Goal: Information Seeking & Learning: Learn about a topic

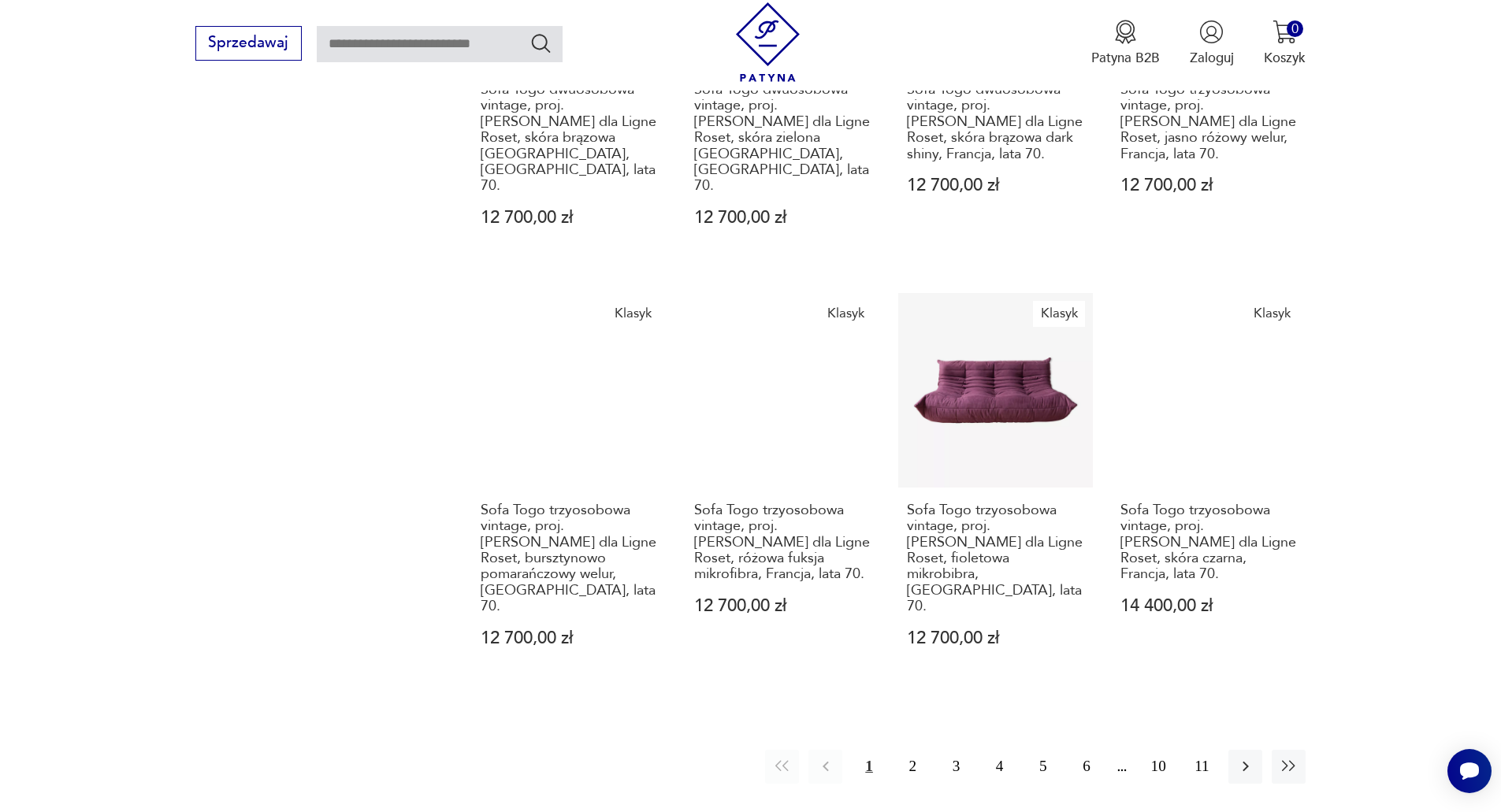
scroll to position [1892, 0]
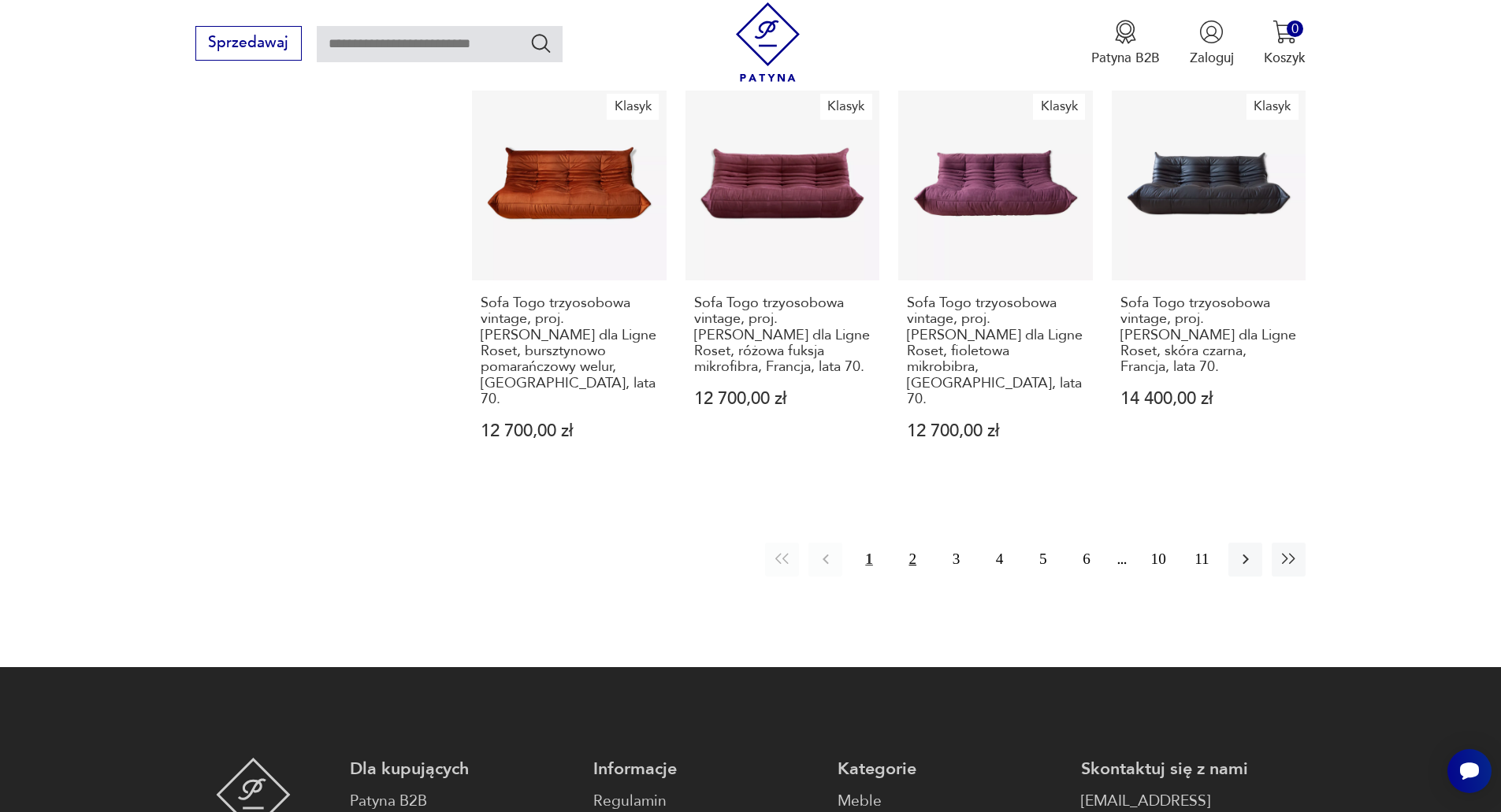
click at [921, 543] on button "2" at bounding box center [912, 560] width 34 height 34
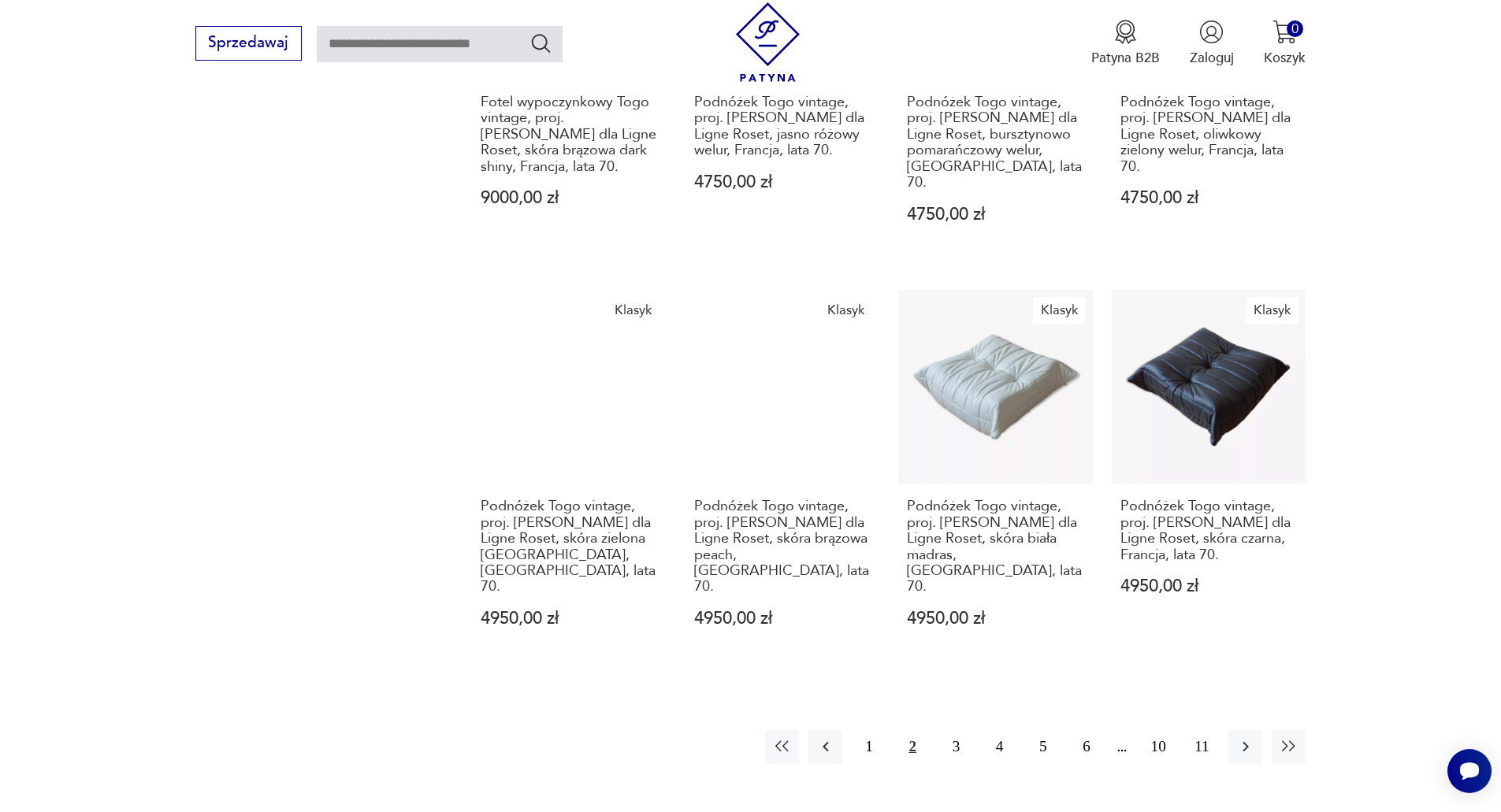
scroll to position [1708, 0]
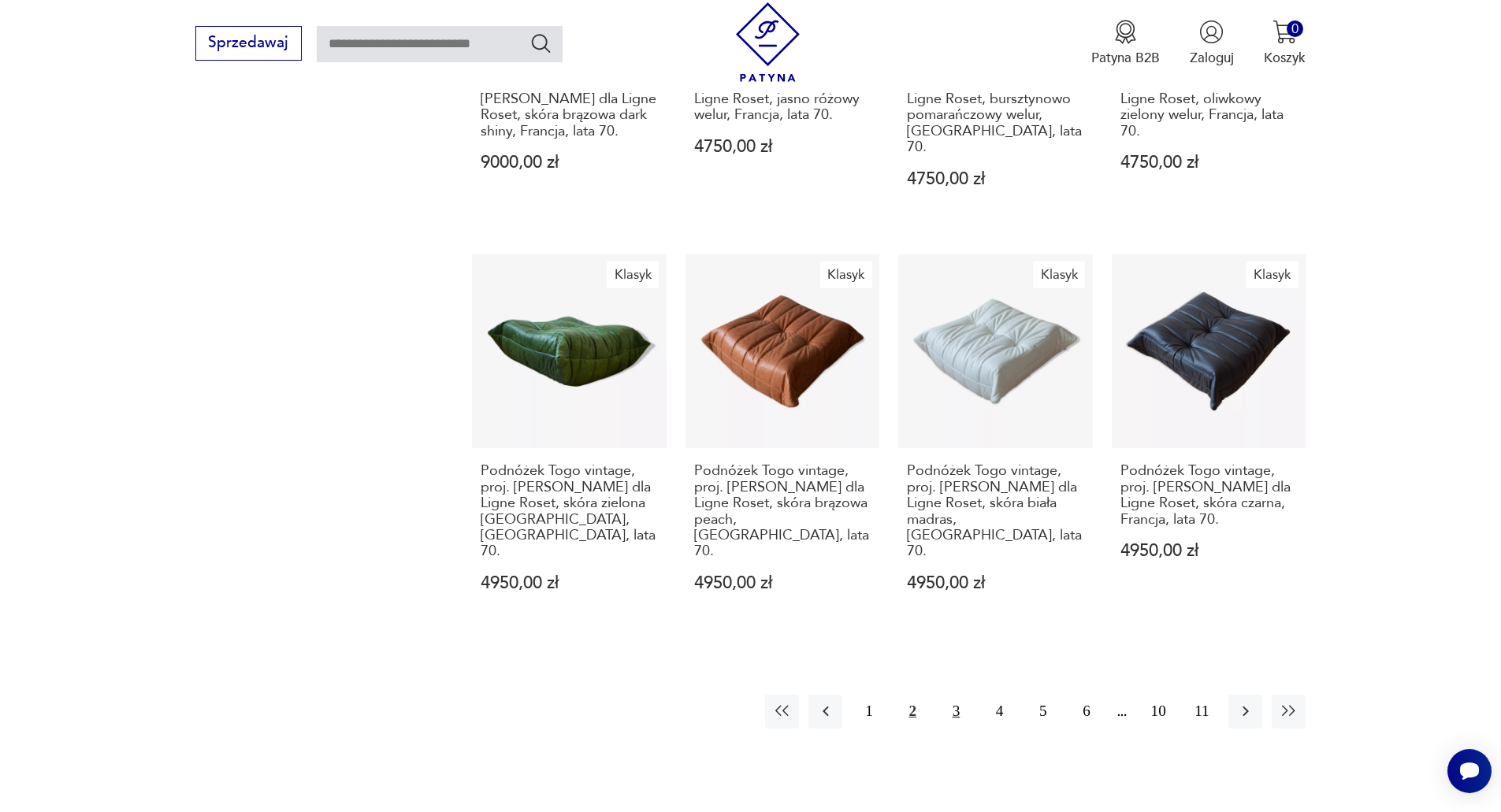
click at [950, 694] on button "3" at bounding box center [956, 711] width 34 height 34
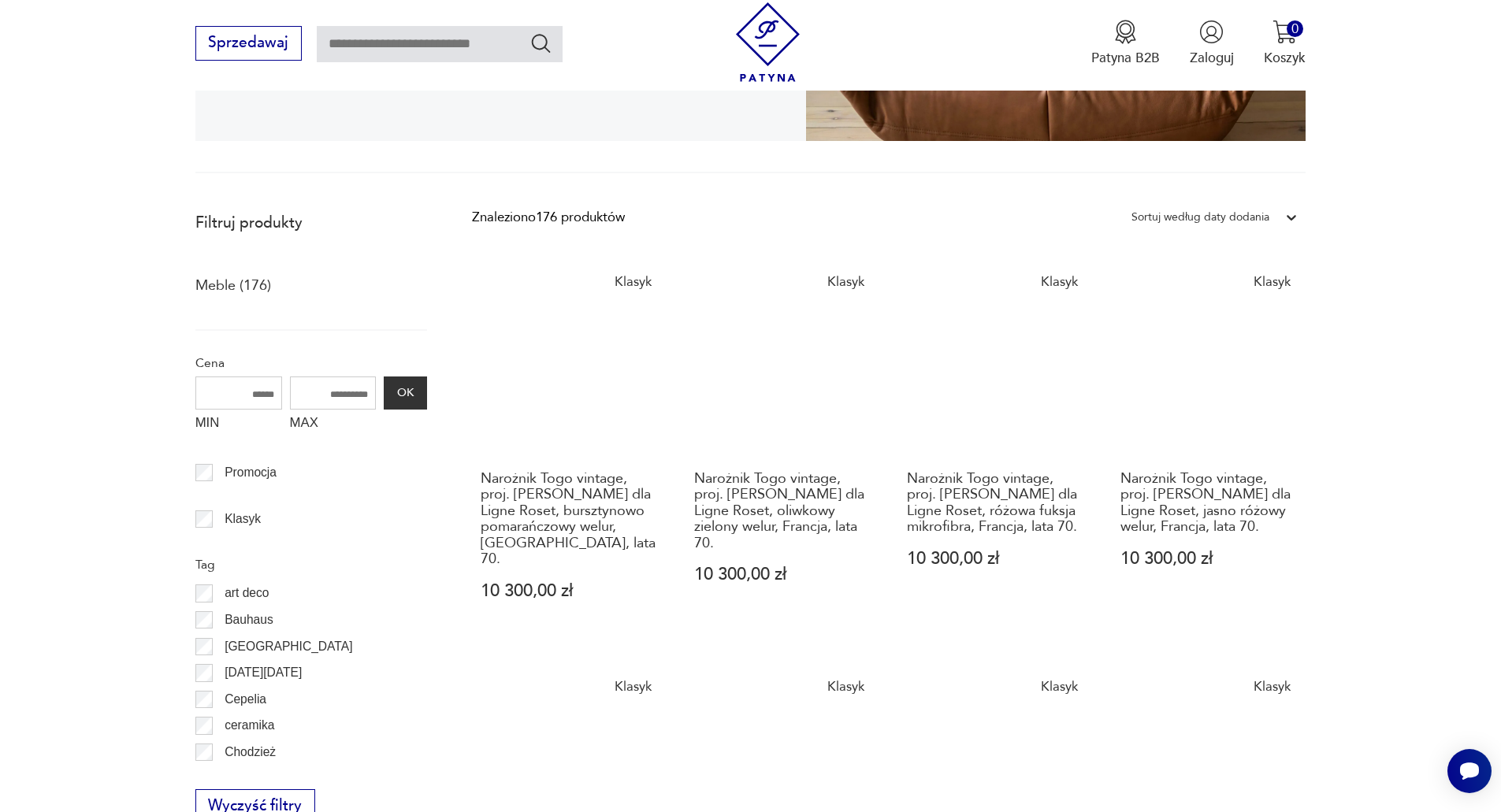
scroll to position [421, 0]
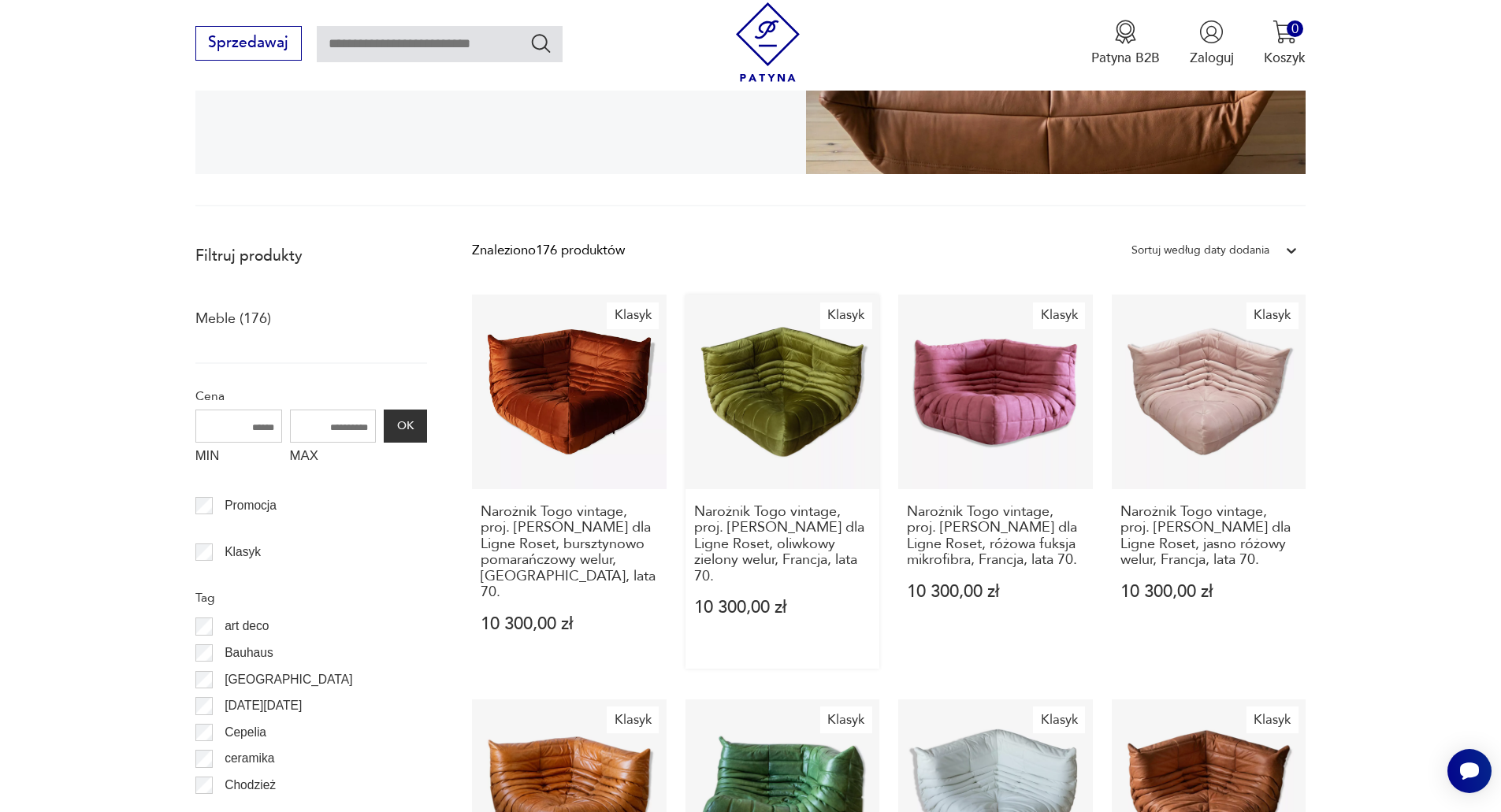
click at [818, 417] on link "Klasyk Narożnik Togo vintage, proj. [PERSON_NAME] dla Ligne Roset, oliwkowy zie…" at bounding box center [782, 481] width 194 height 374
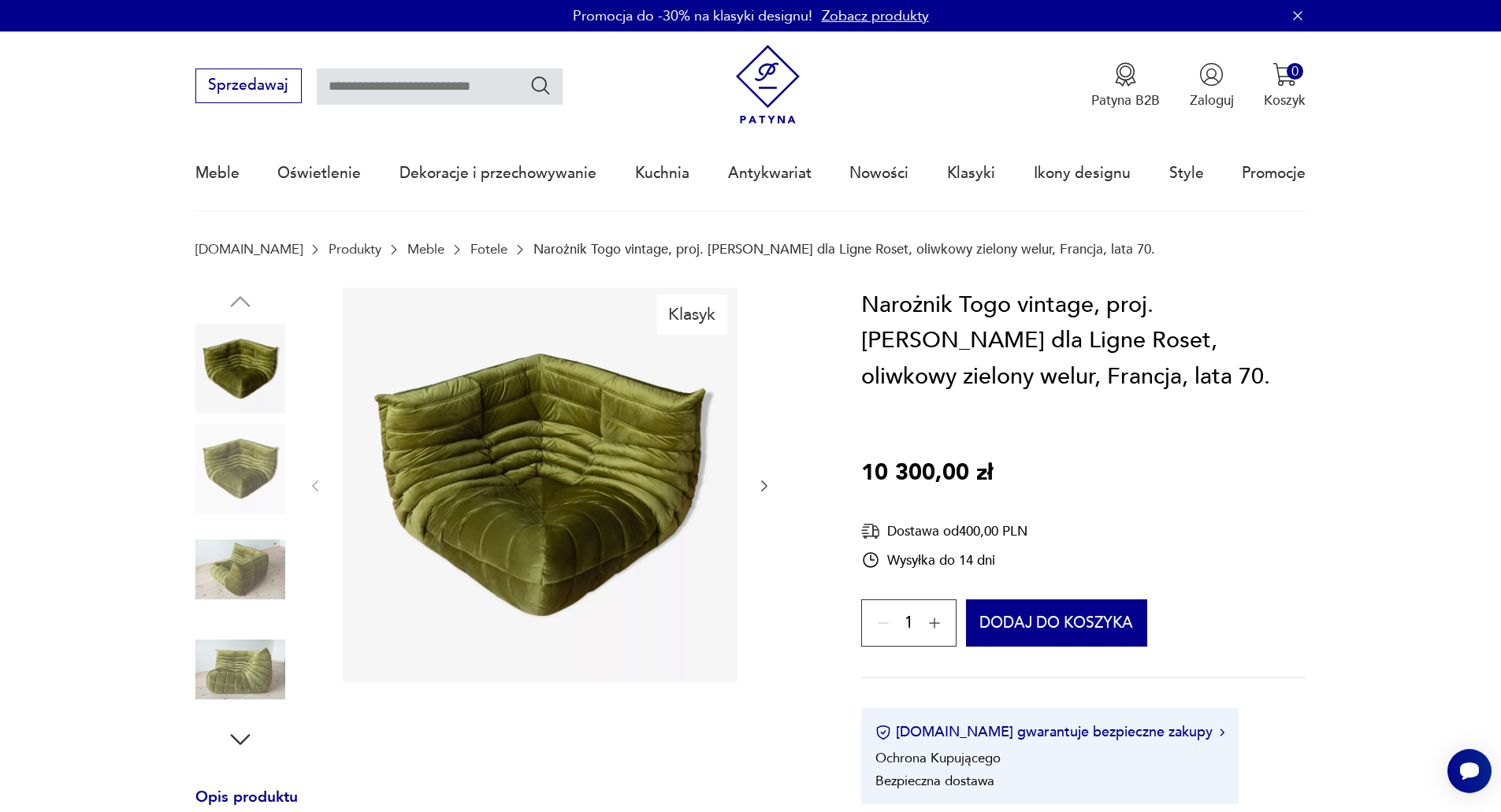
click at [763, 485] on icon "button" at bounding box center [764, 486] width 16 height 16
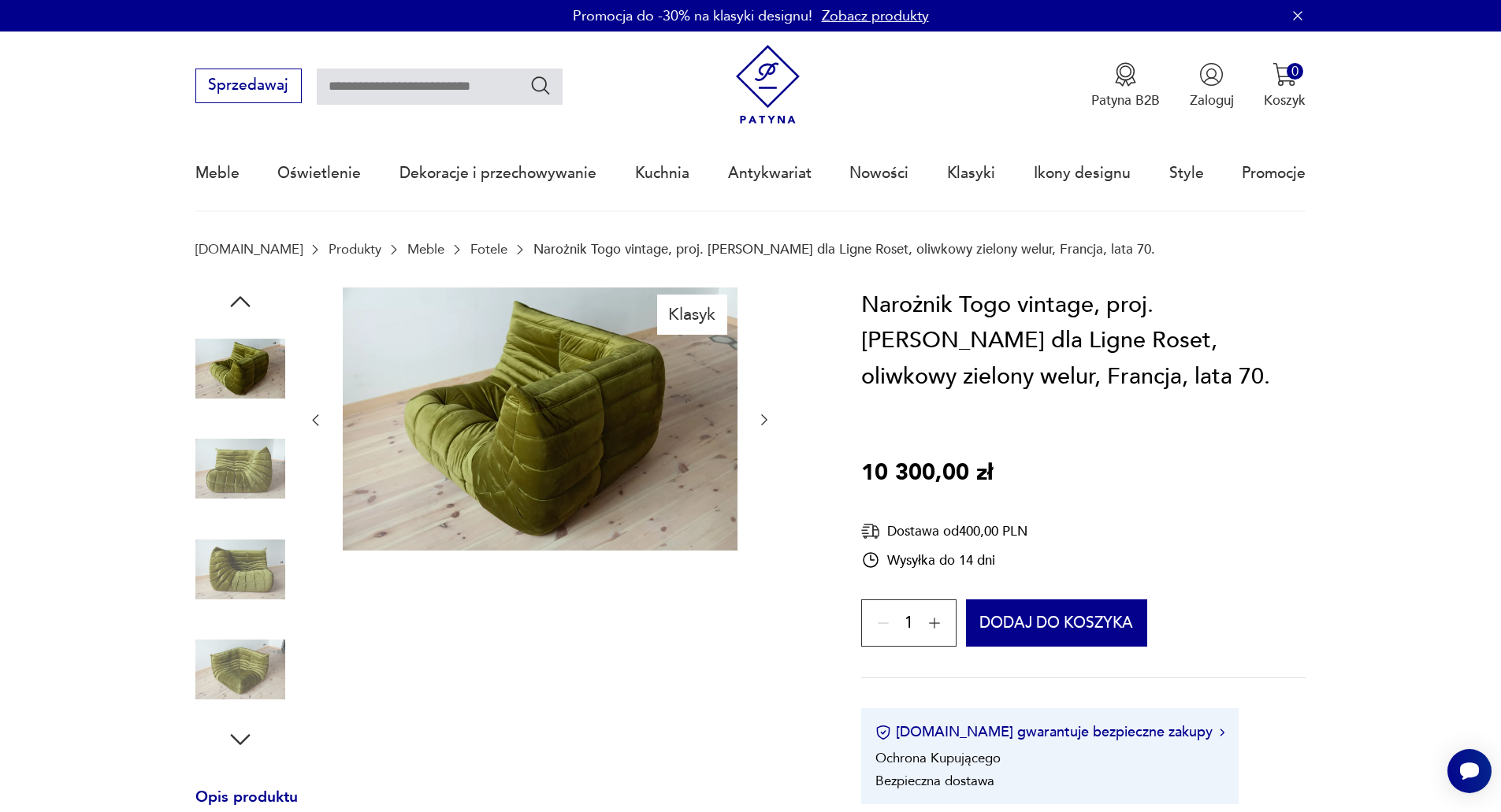
click at [760, 417] on icon "button" at bounding box center [764, 419] width 16 height 16
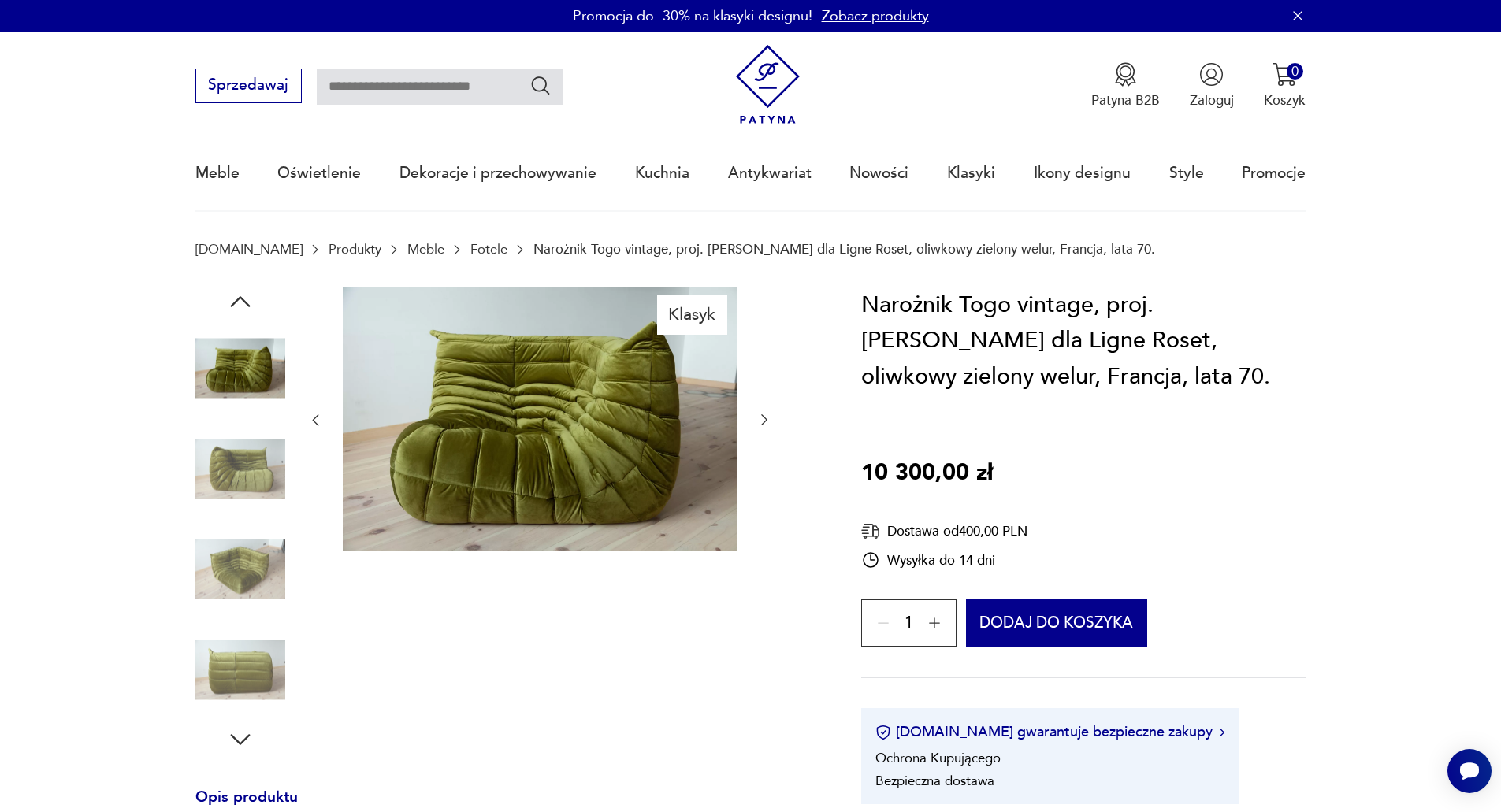
click at [761, 413] on icon "button" at bounding box center [764, 419] width 16 height 16
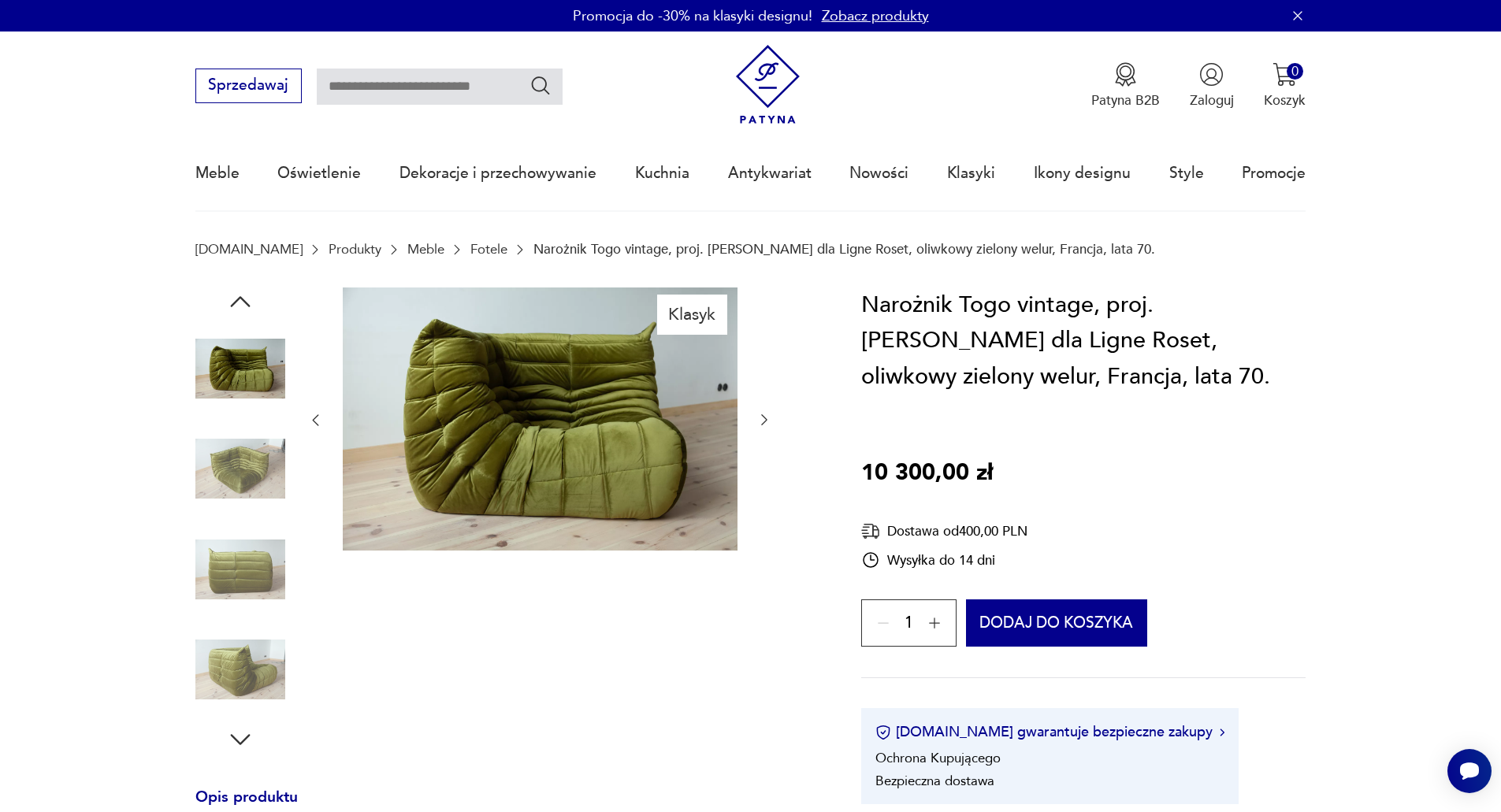
click at [764, 419] on icon "button" at bounding box center [764, 419] width 16 height 16
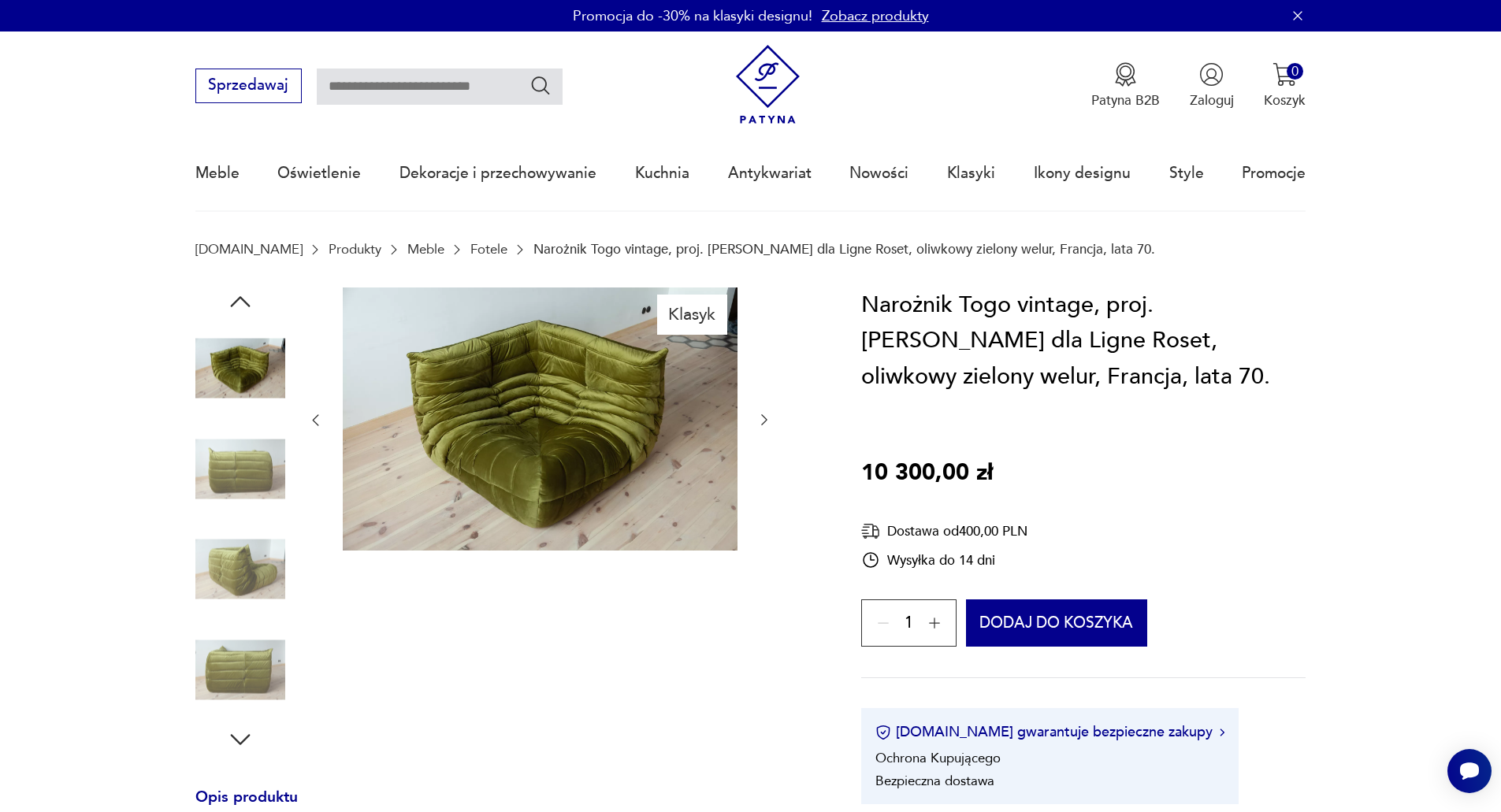
click at [764, 419] on icon "button" at bounding box center [764, 419] width 16 height 16
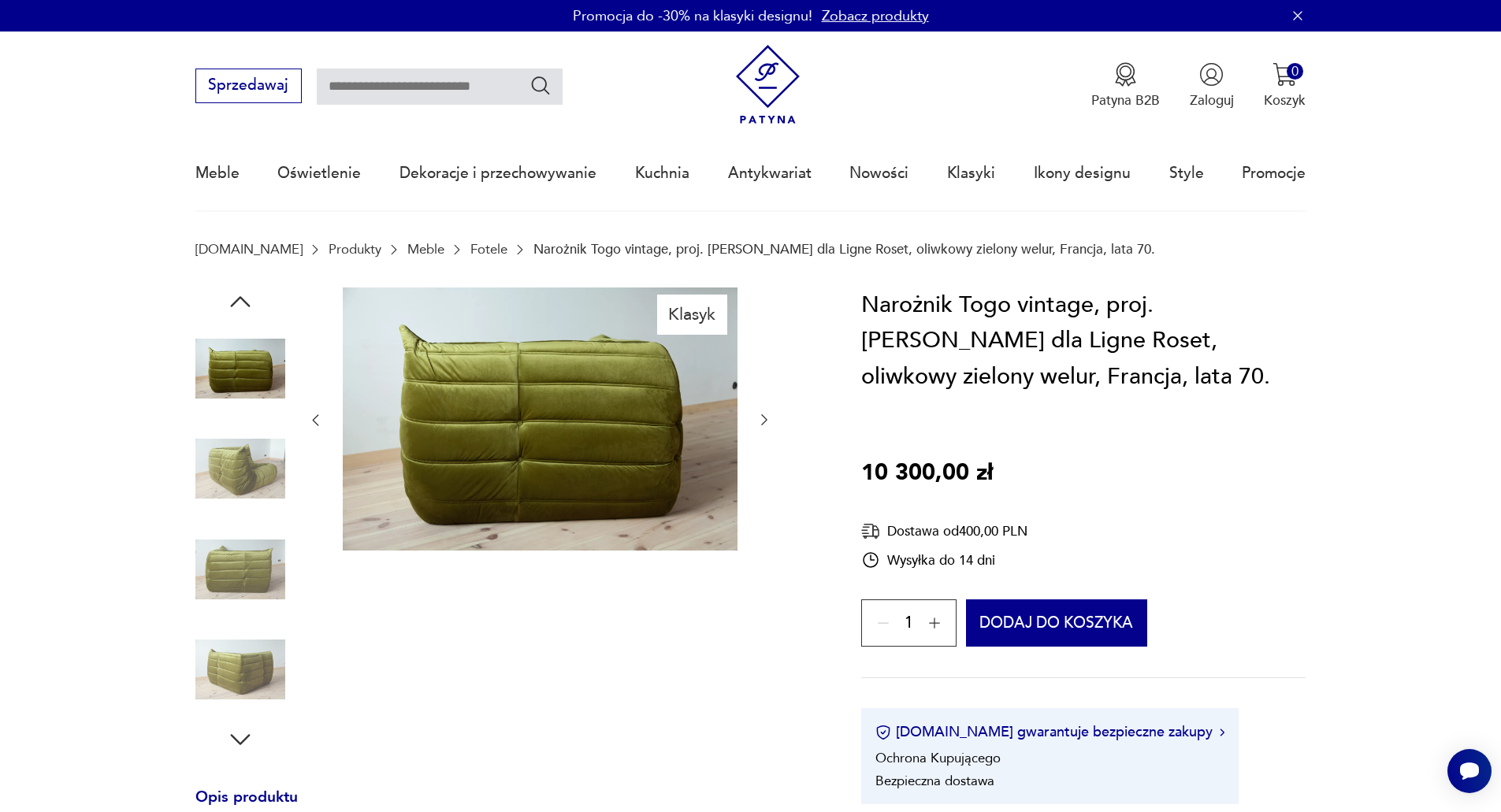
click at [764, 419] on icon "button" at bounding box center [764, 419] width 16 height 16
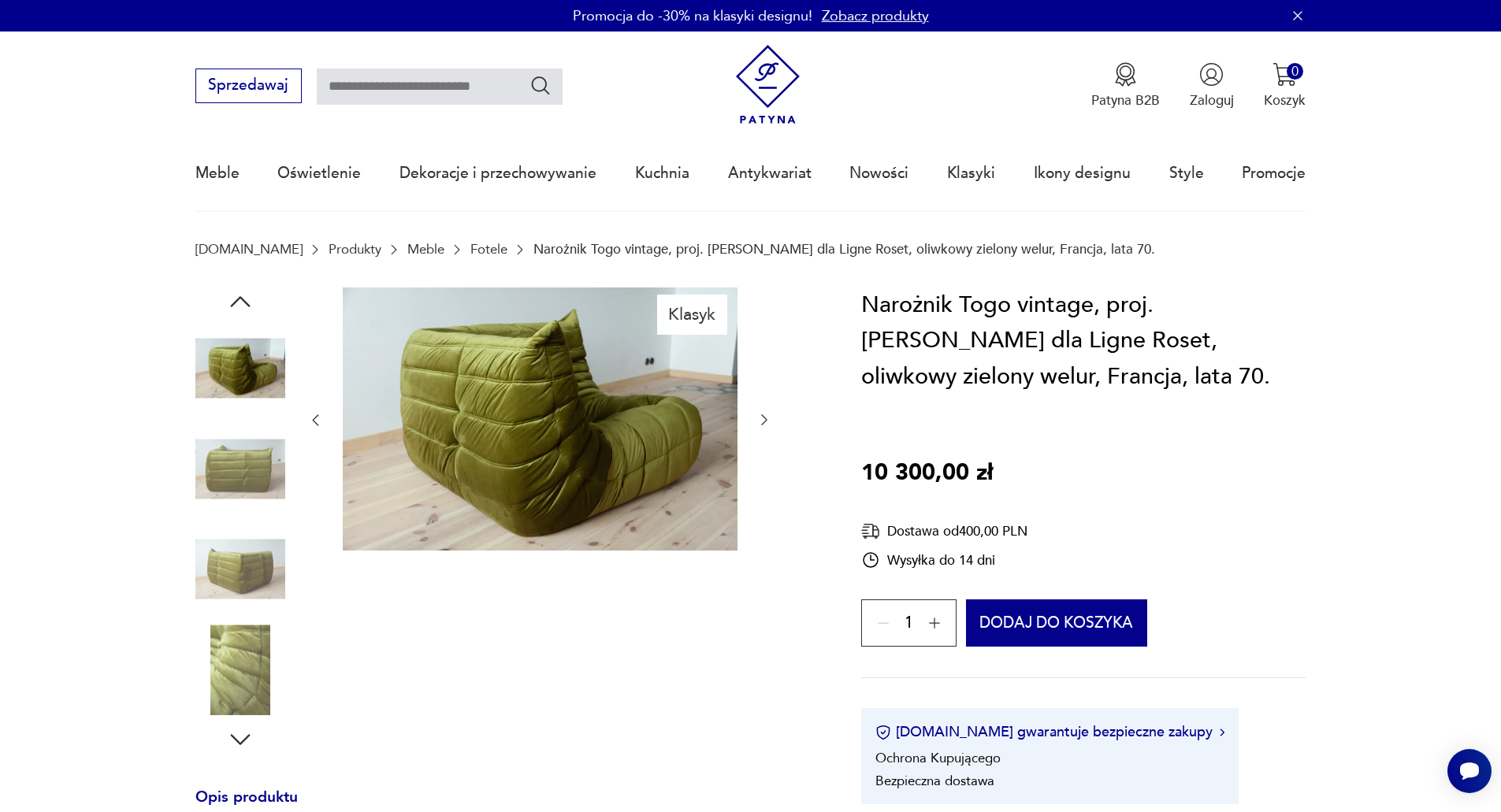
click at [764, 419] on icon "button" at bounding box center [764, 419] width 16 height 16
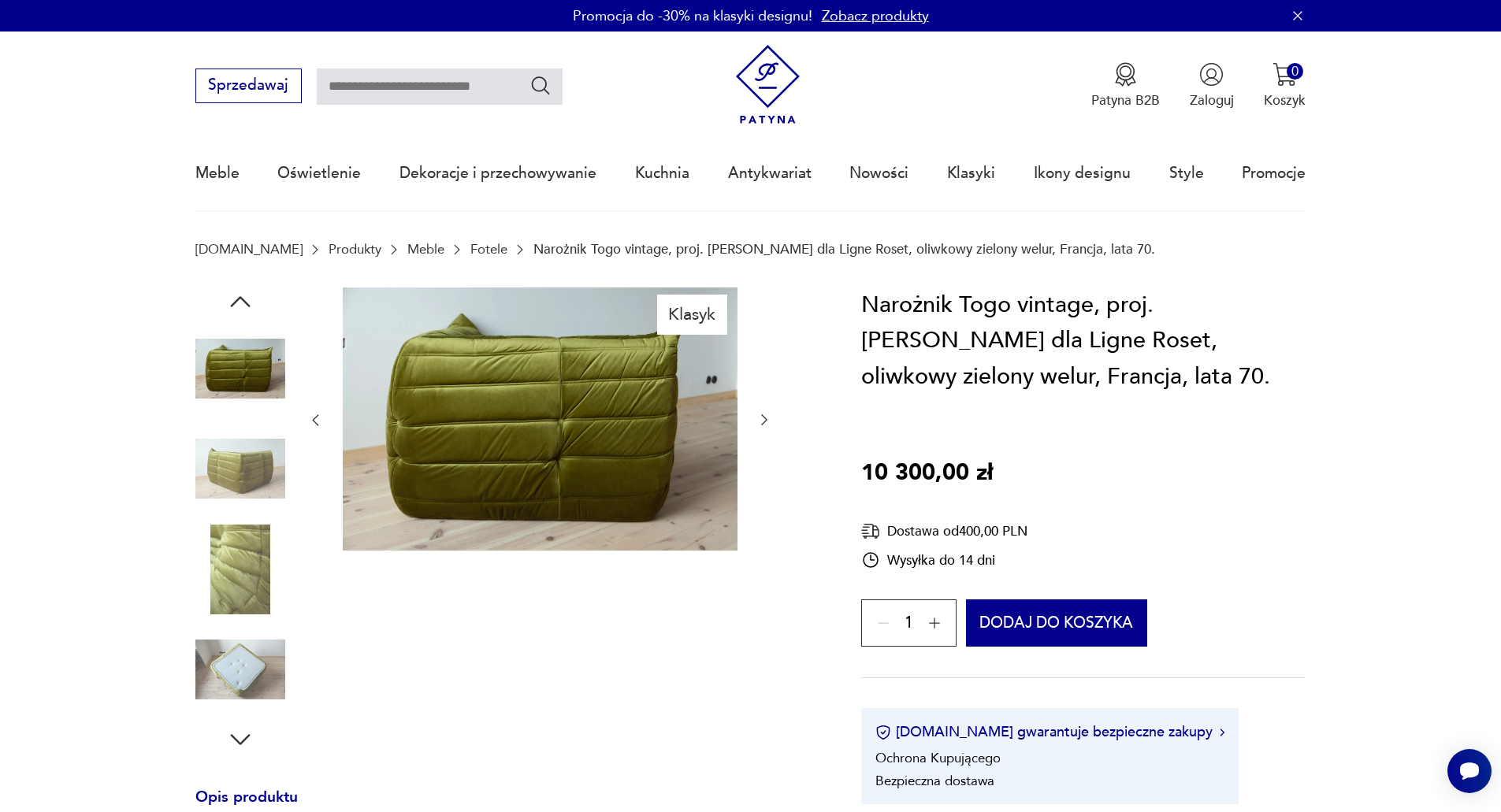
click at [764, 419] on icon "button" at bounding box center [764, 419] width 16 height 16
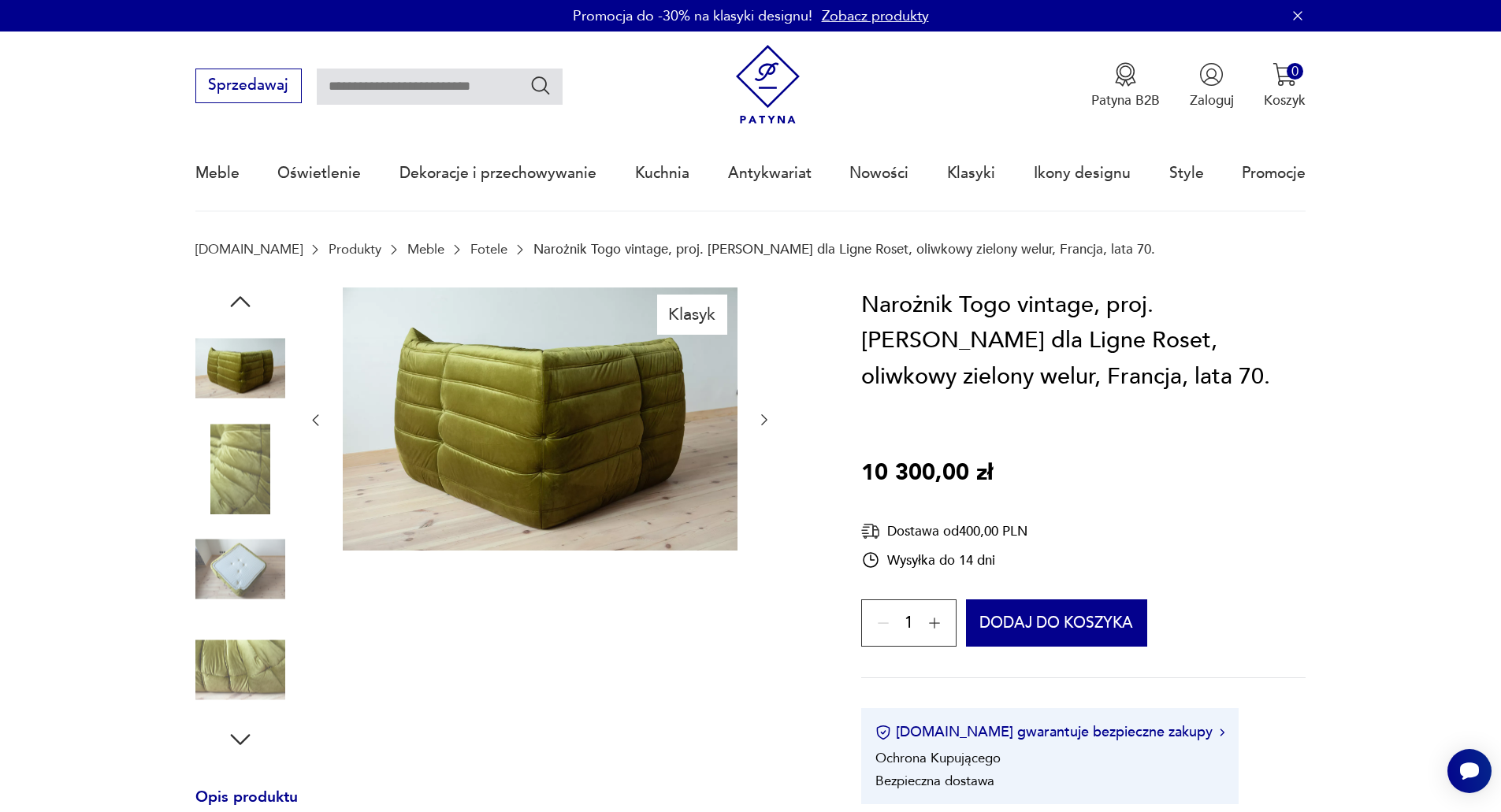
click at [764, 419] on icon "button" at bounding box center [764, 419] width 16 height 16
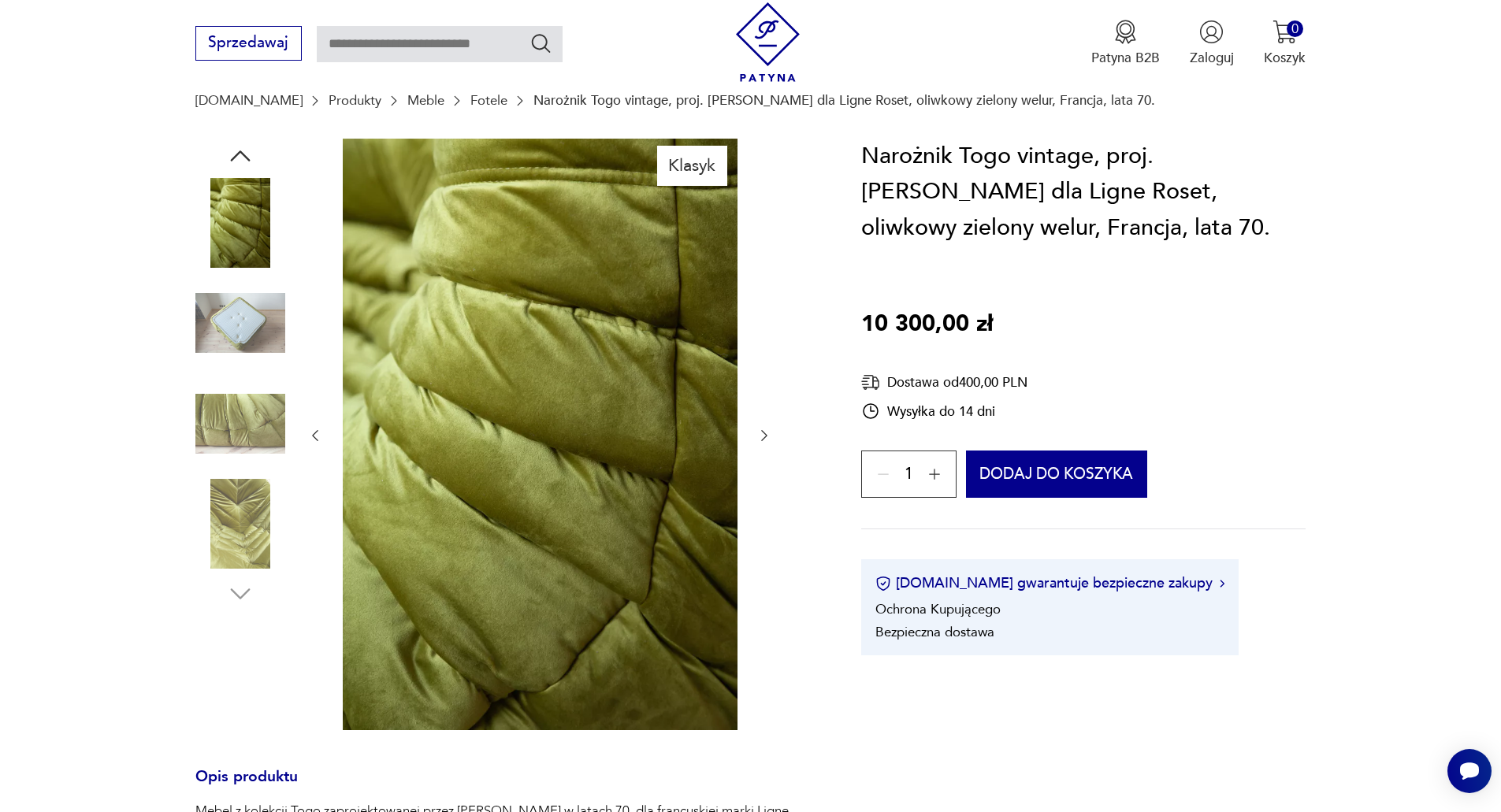
scroll to position [183, 0]
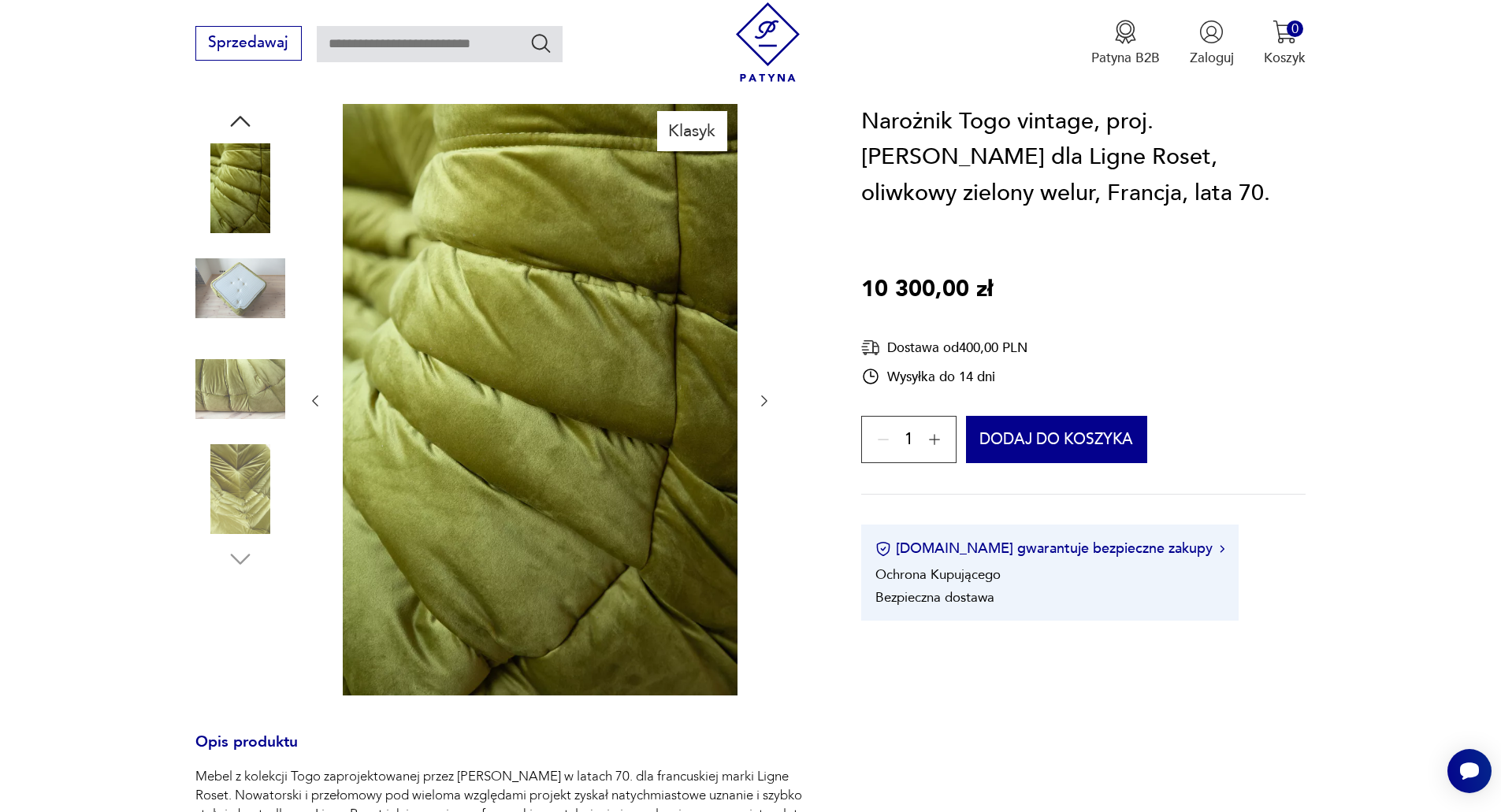
click at [311, 393] on icon "button" at bounding box center [314, 401] width 16 height 16
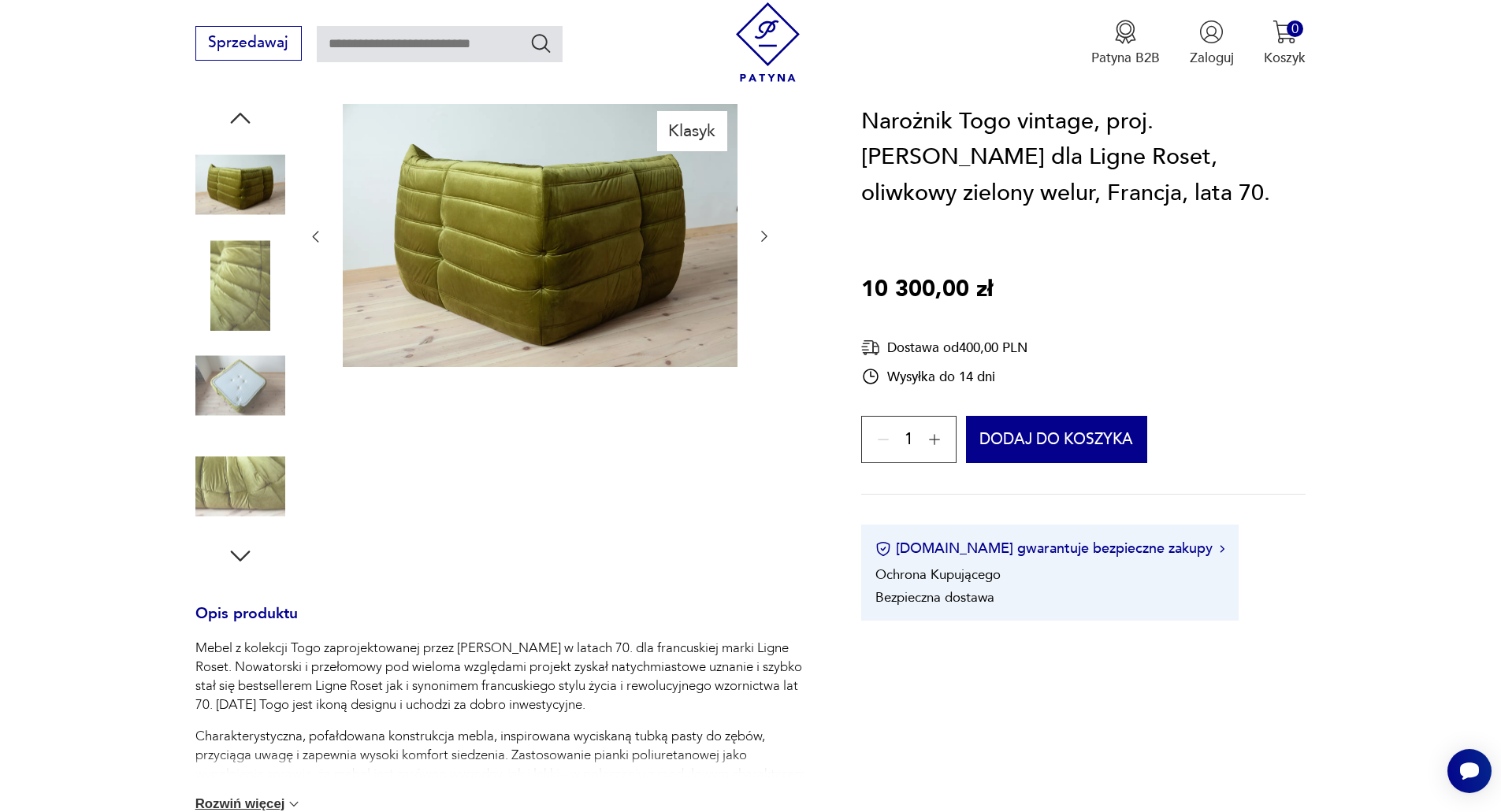
click at [223, 387] on img at bounding box center [240, 386] width 90 height 90
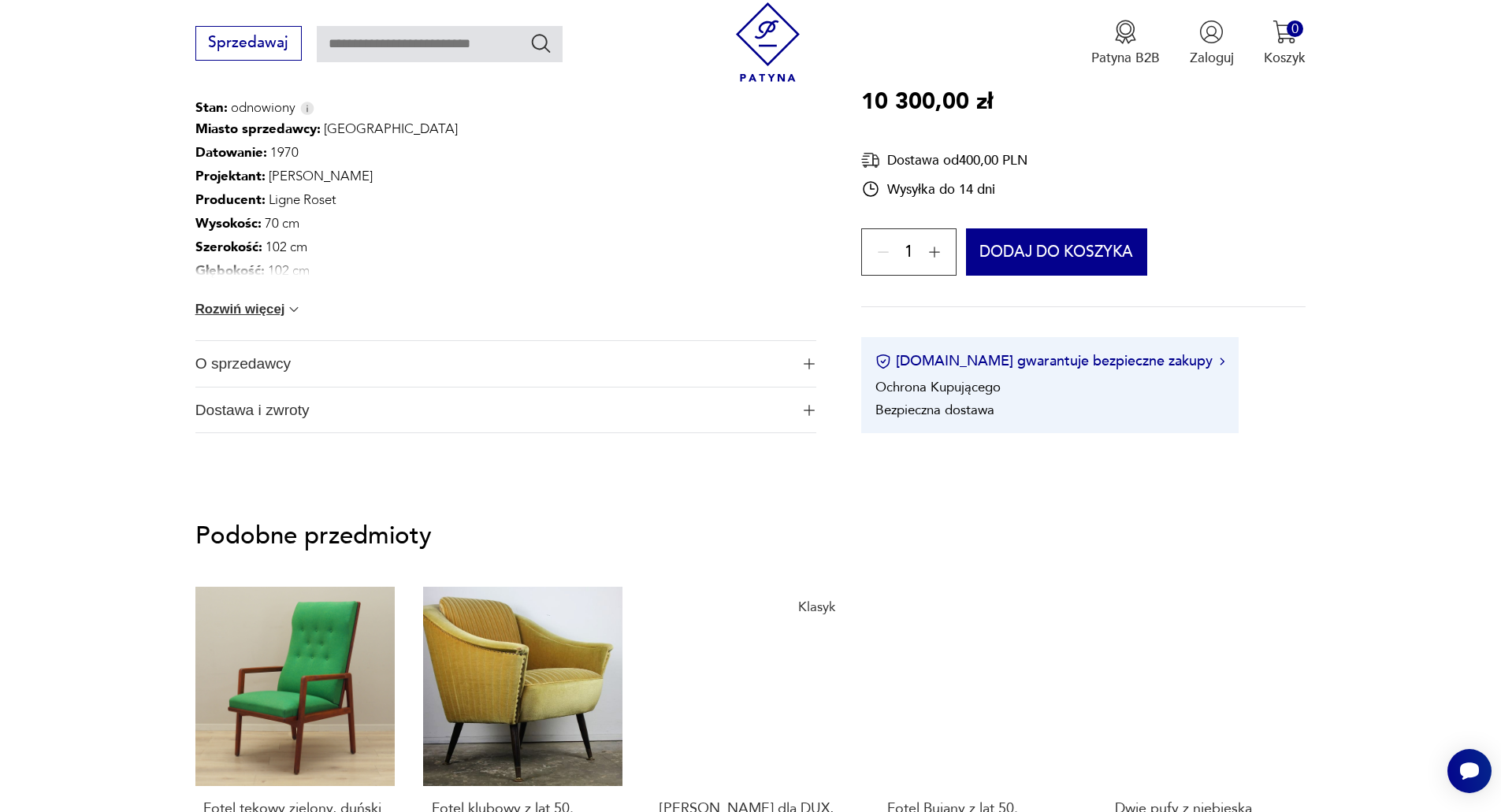
scroll to position [920, 0]
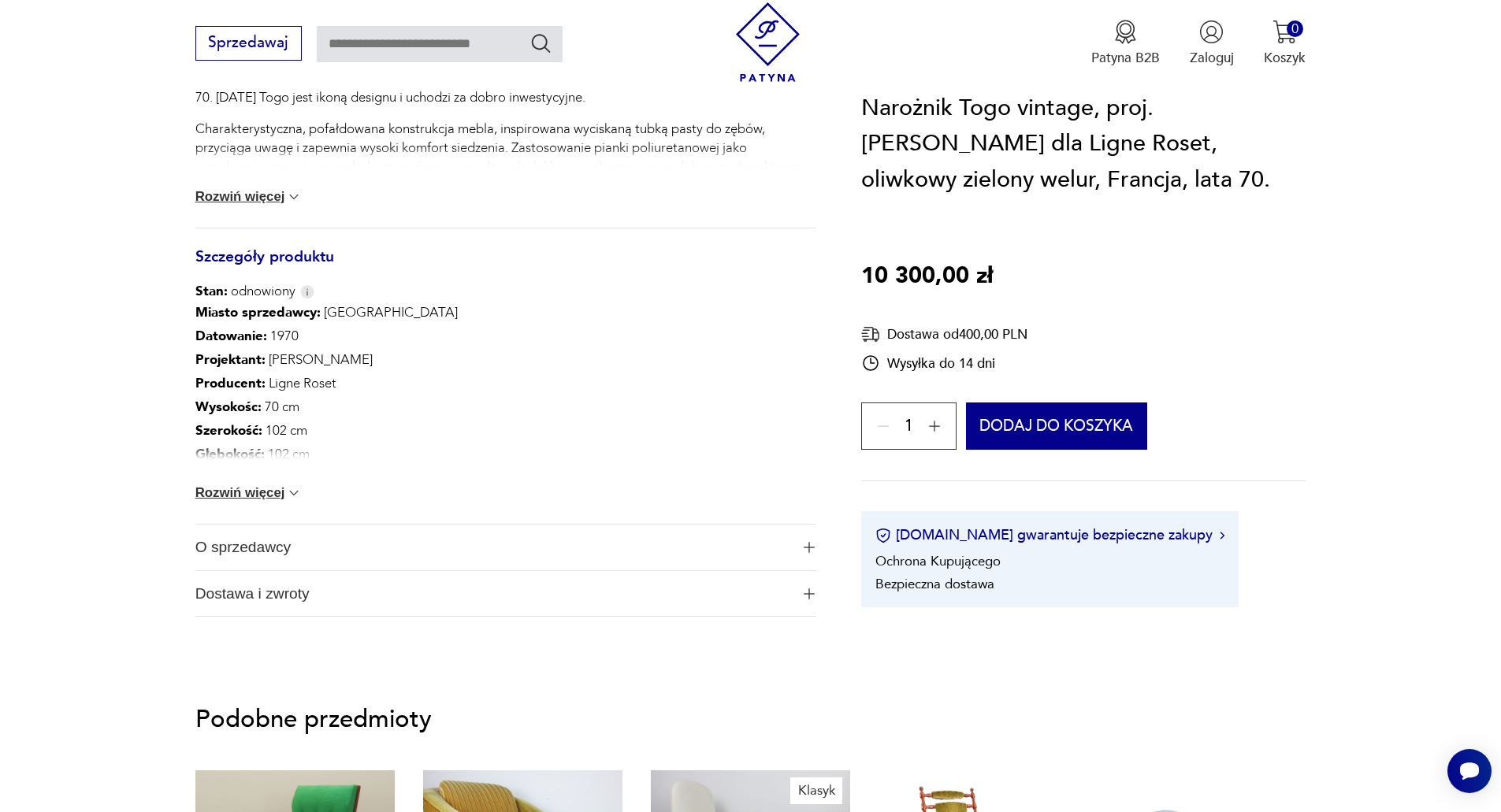
click at [288, 492] on img at bounding box center [293, 493] width 16 height 16
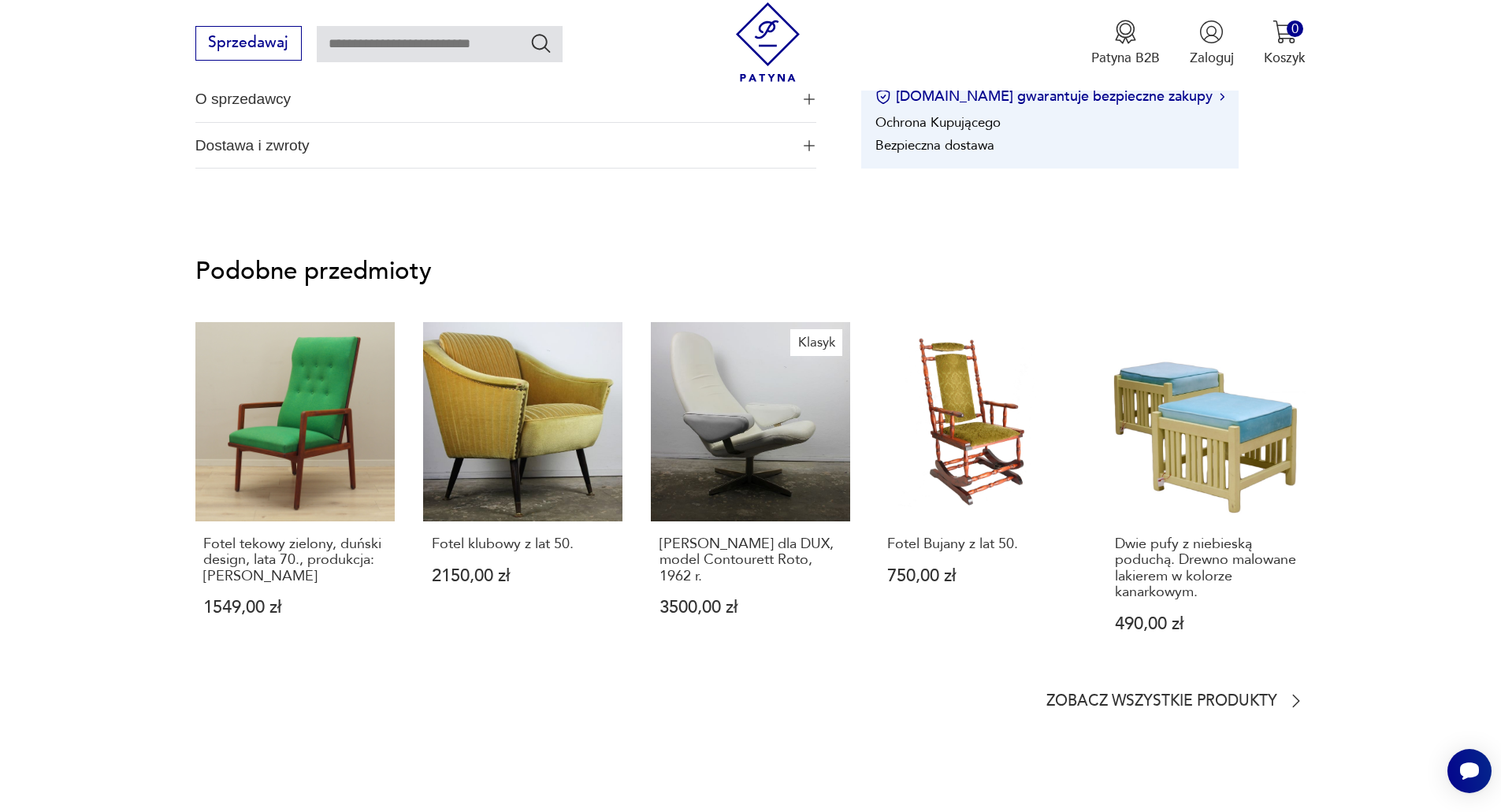
scroll to position [1470, 0]
